Goal: Task Accomplishment & Management: Manage account settings

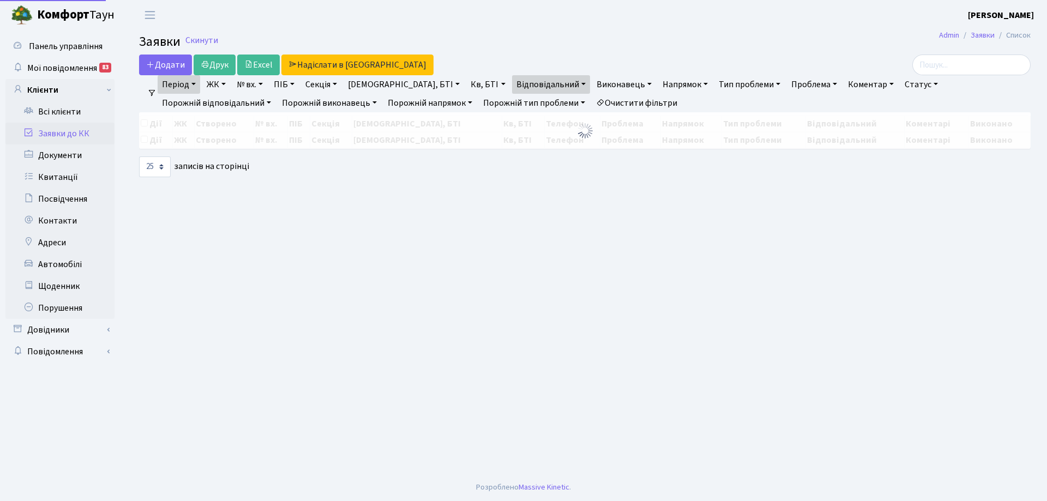
select select "25"
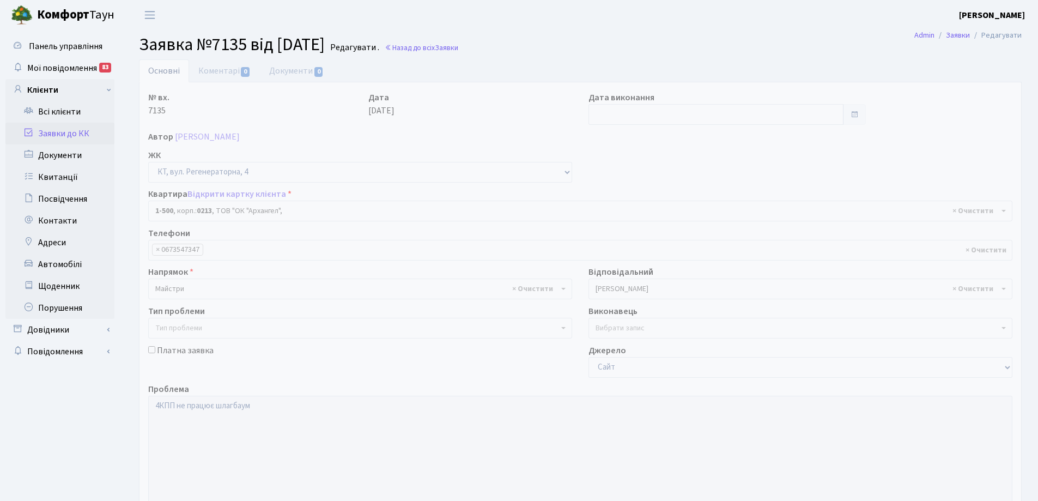
select select "16285"
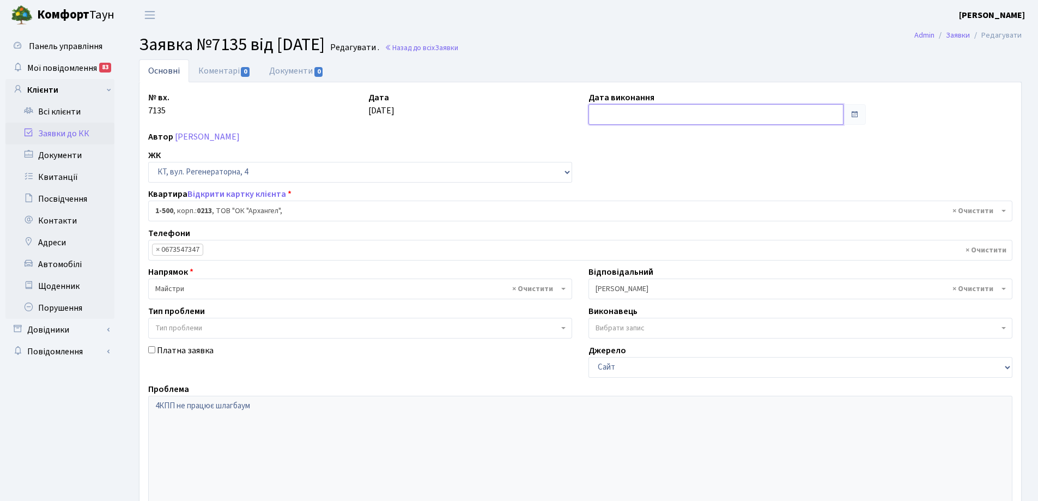
click at [645, 111] on input "text" at bounding box center [716, 114] width 255 height 21
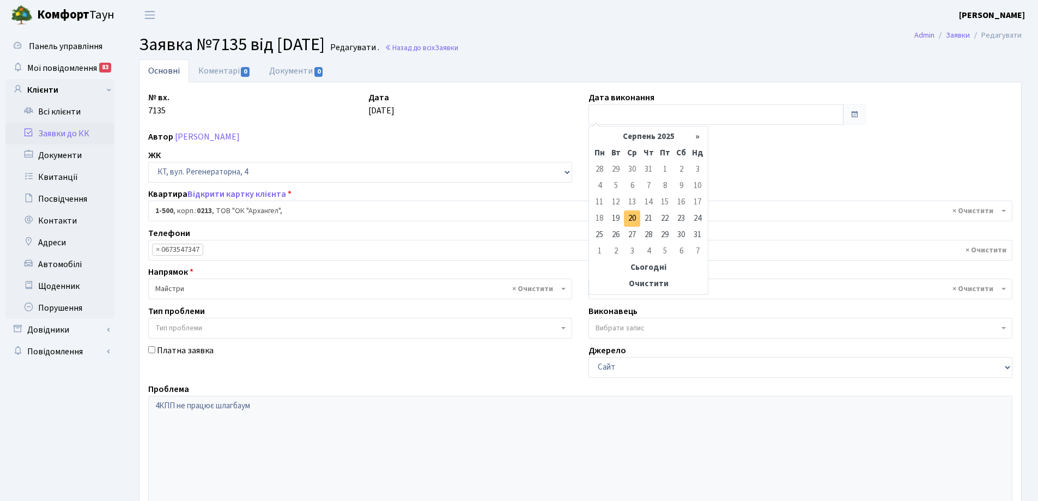
click at [632, 220] on td "20" at bounding box center [632, 218] width 16 height 16
type input "20.08.2025"
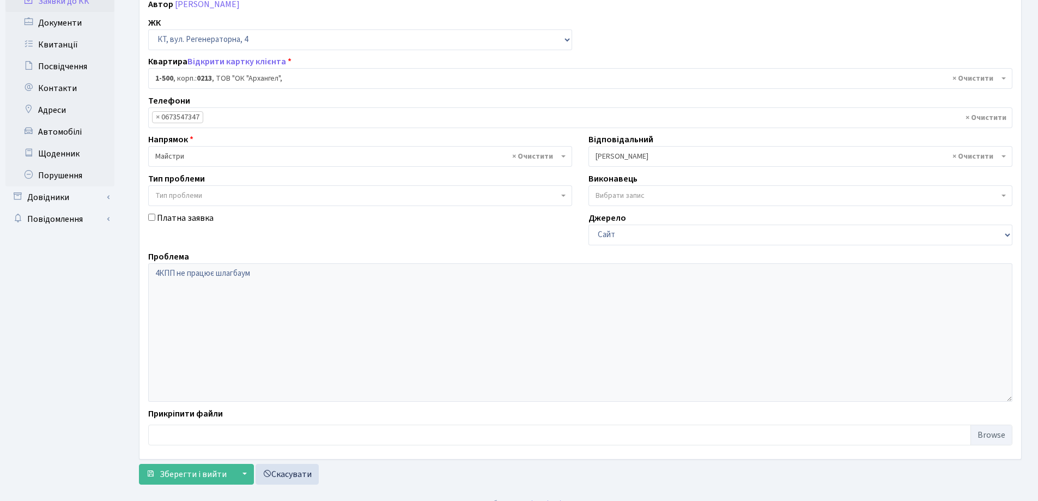
scroll to position [149, 0]
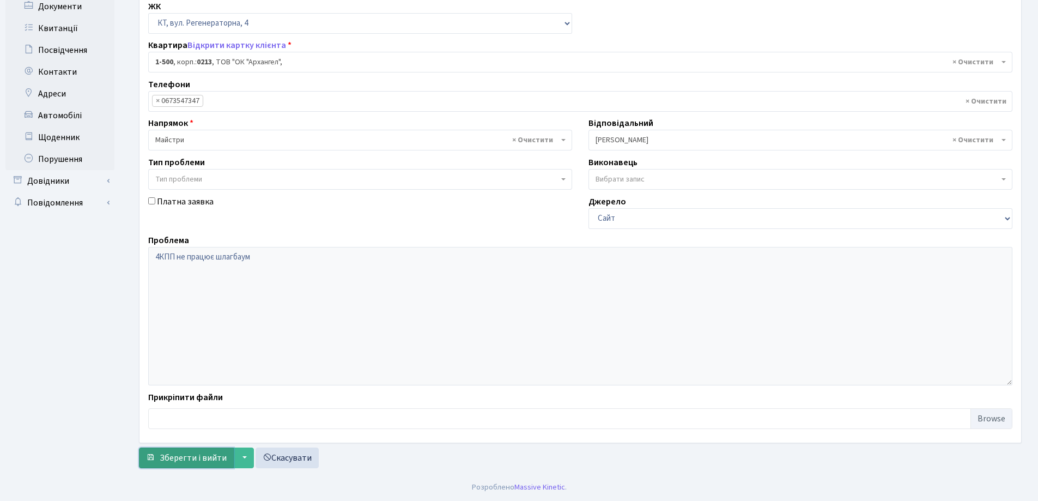
click at [195, 454] on span "Зберегти і вийти" at bounding box center [193, 458] width 67 height 12
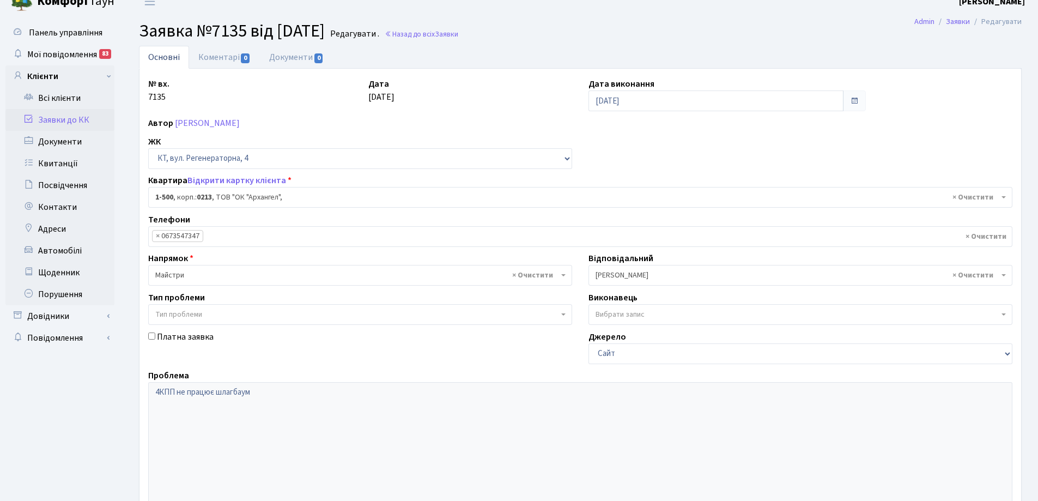
scroll to position [0, 0]
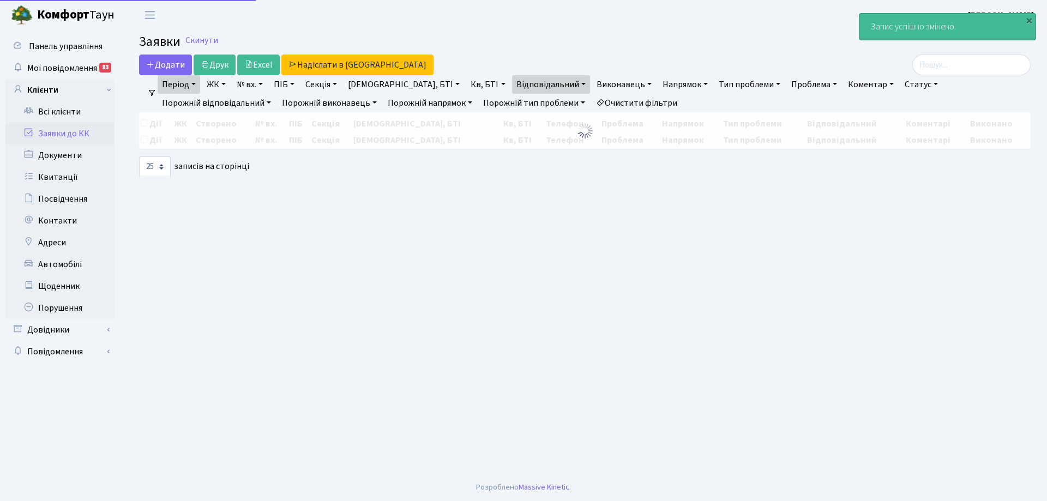
select select "25"
